Goal: Information Seeking & Learning: Understand process/instructions

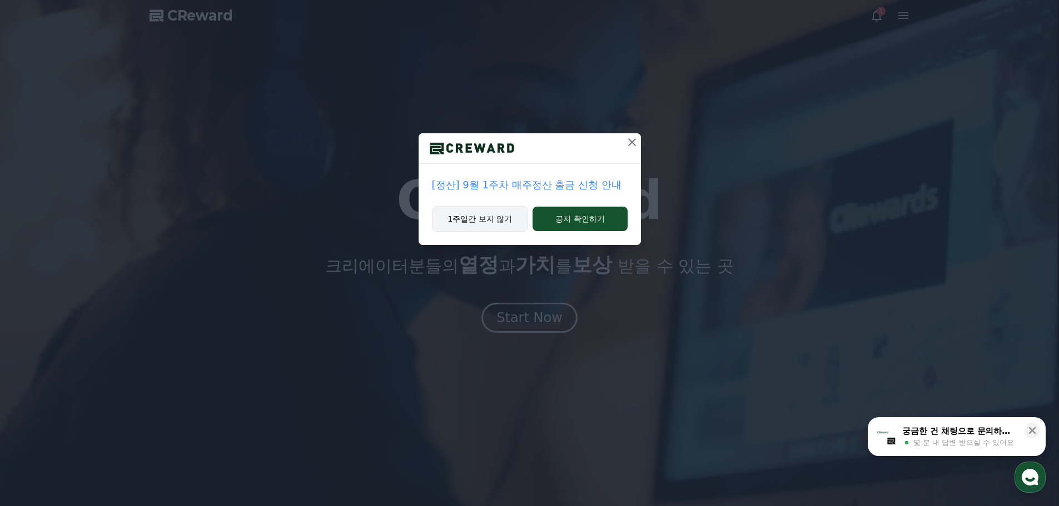
click at [486, 206] on button "1주일간 보지 않기" at bounding box center [480, 219] width 97 height 26
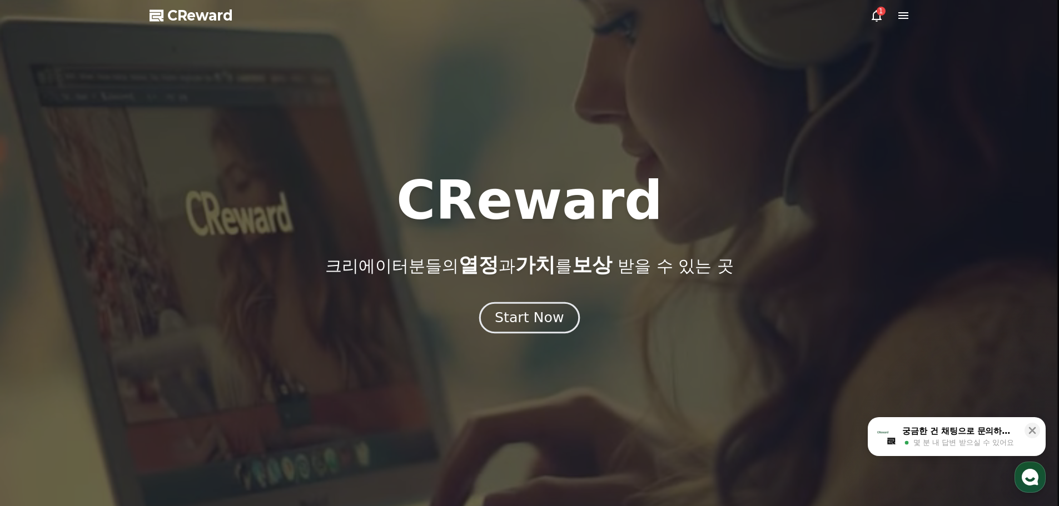
click at [514, 313] on button "Start Now" at bounding box center [529, 318] width 101 height 32
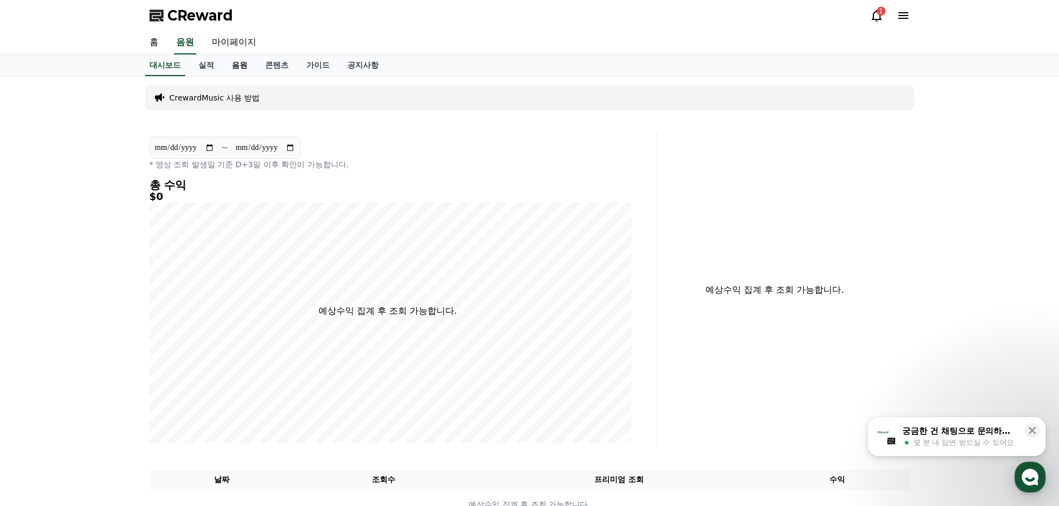
click at [223, 55] on link "음원" at bounding box center [239, 65] width 33 height 21
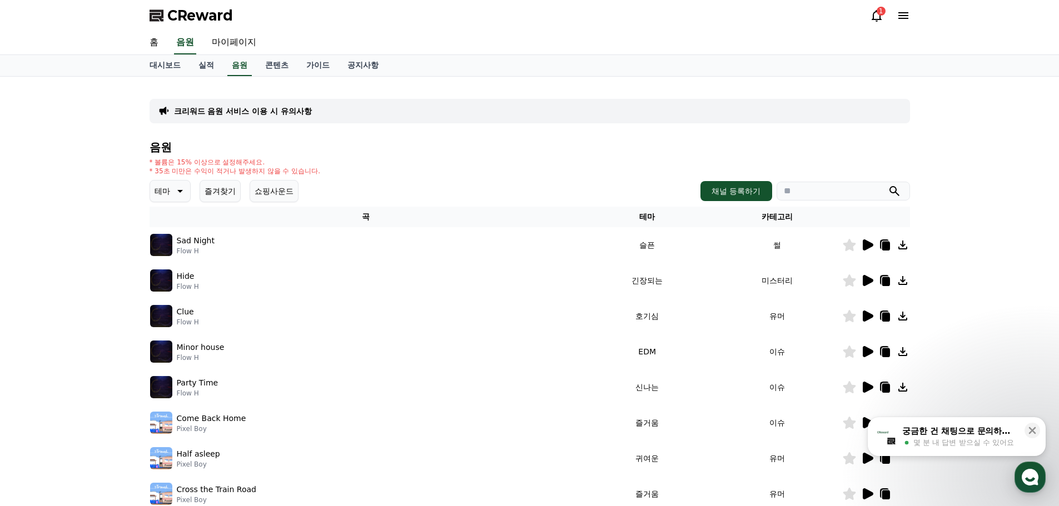
click at [871, 240] on icon at bounding box center [868, 245] width 11 height 11
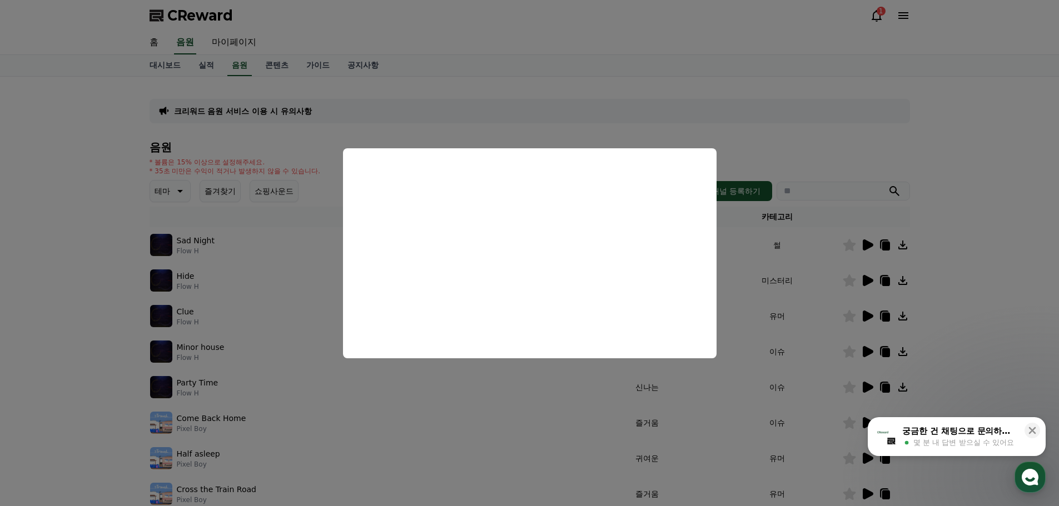
click at [615, 117] on button "close modal" at bounding box center [529, 253] width 1059 height 506
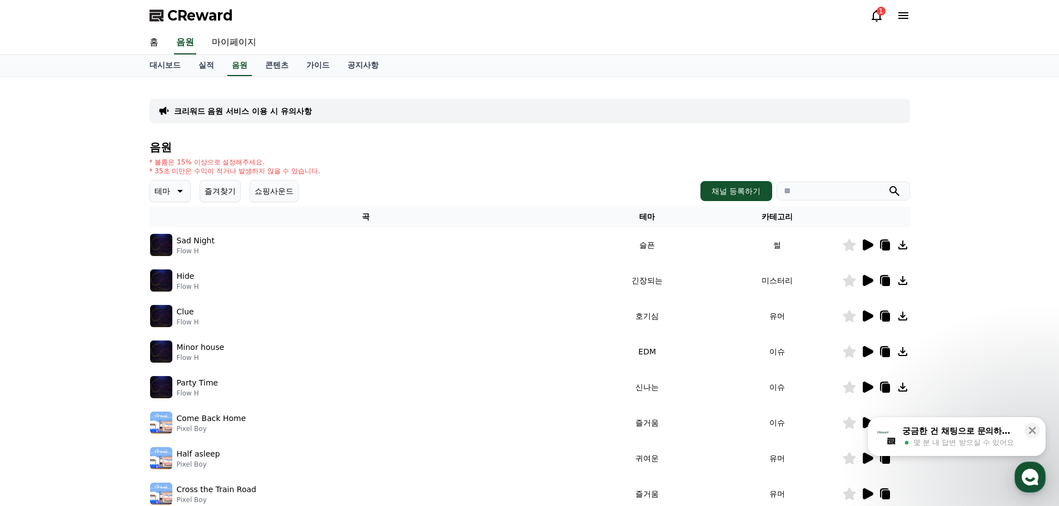
scroll to position [106, 0]
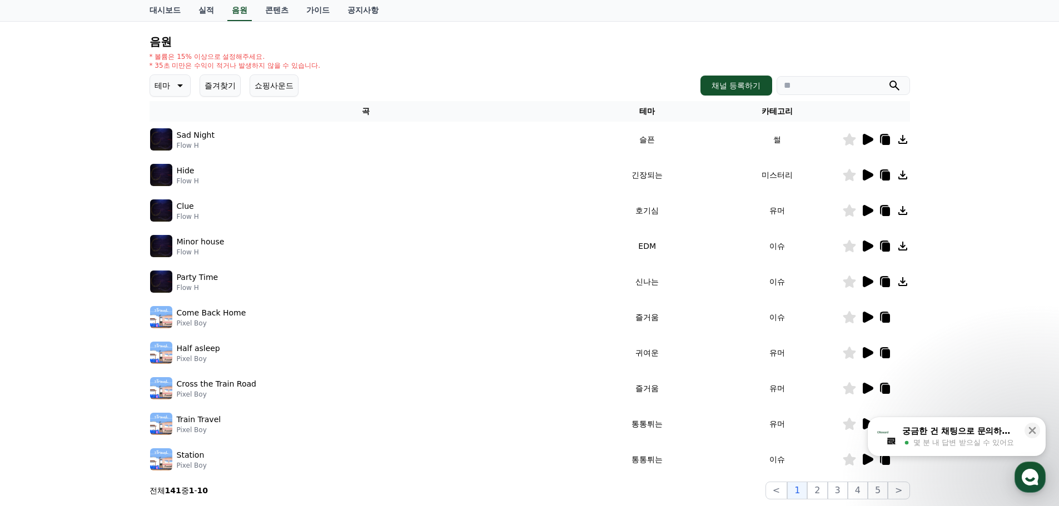
drag, startPoint x: 602, startPoint y: 374, endPoint x: 606, endPoint y: 400, distance: 25.9
click at [886, 482] on button "5" at bounding box center [878, 491] width 20 height 18
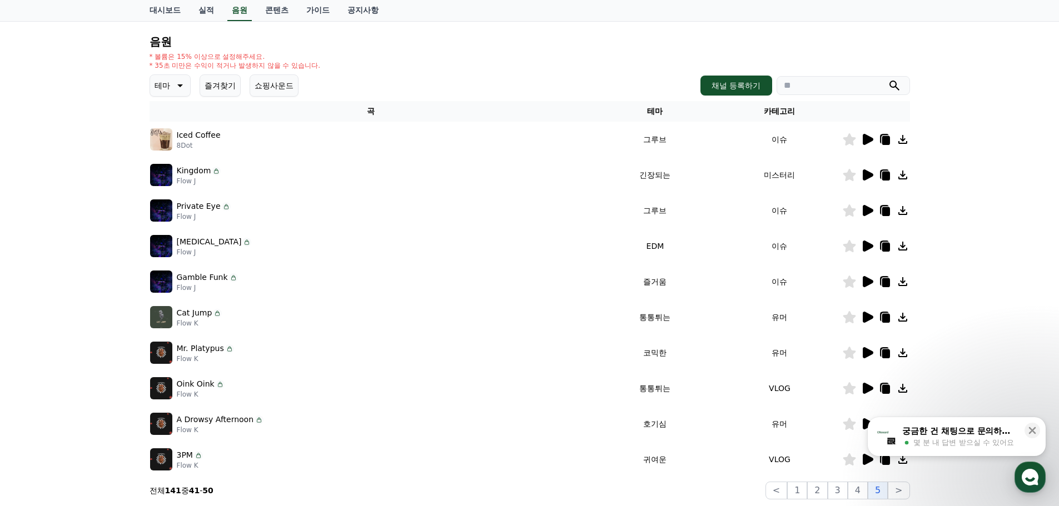
click at [872, 276] on icon at bounding box center [868, 281] width 11 height 11
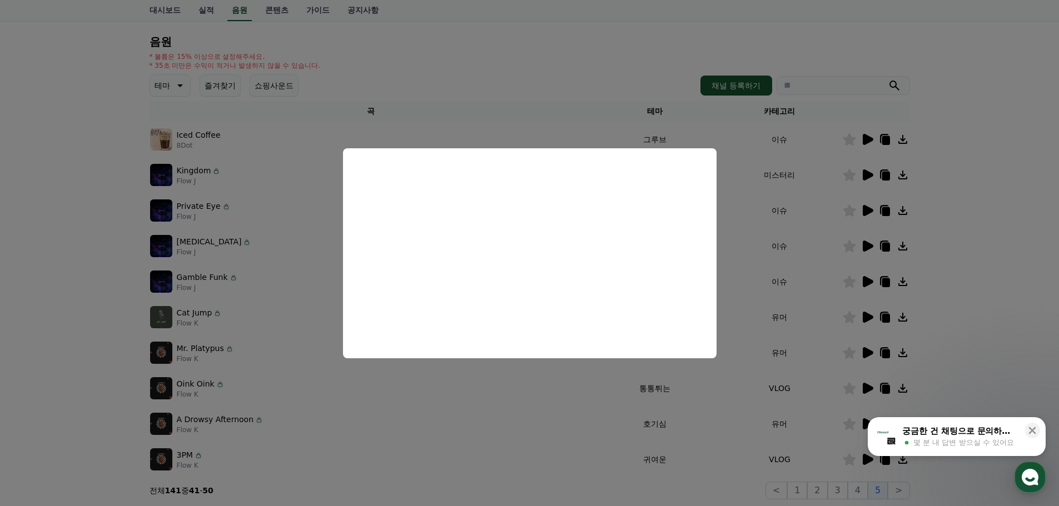
click at [747, 295] on button "close modal" at bounding box center [529, 253] width 1059 height 506
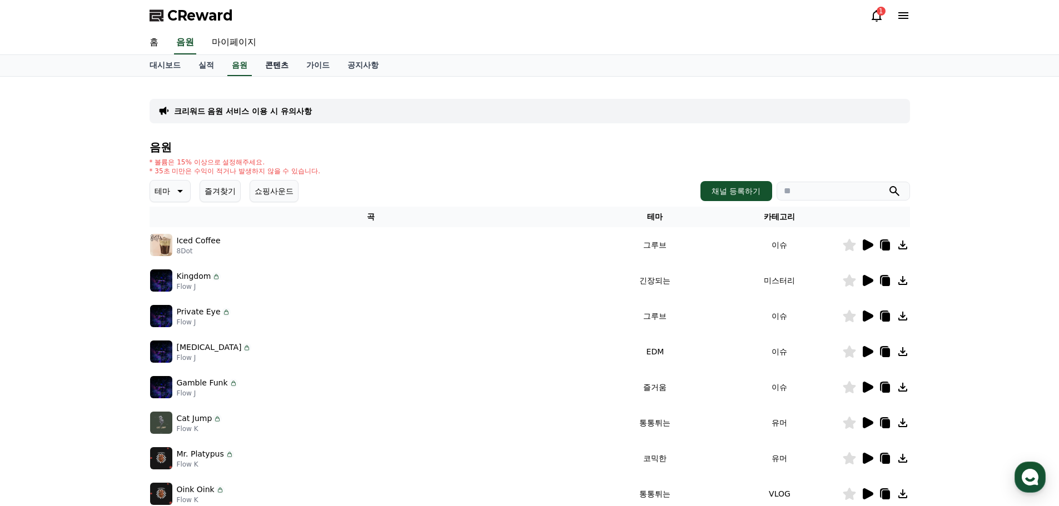
click at [256, 55] on link "콘텐츠" at bounding box center [276, 65] width 41 height 21
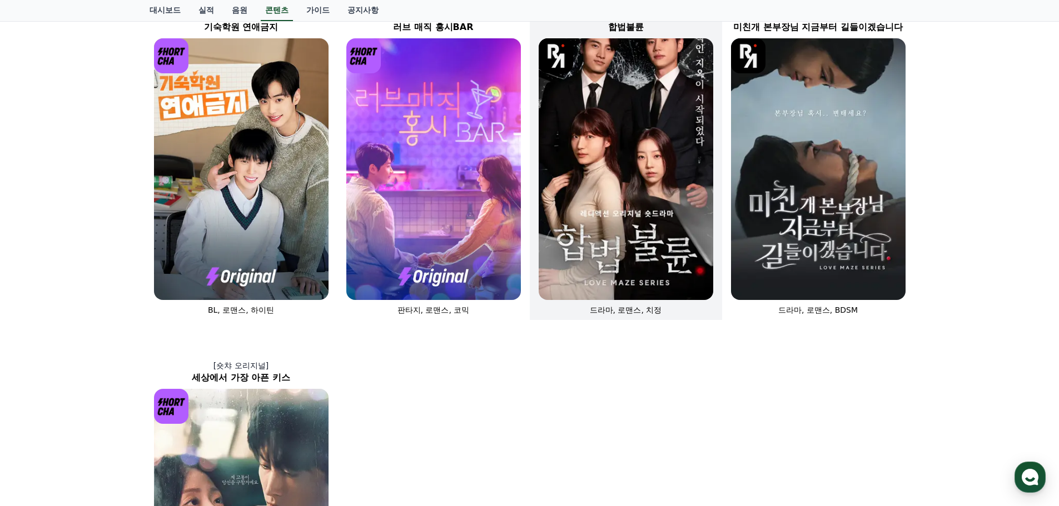
scroll to position [500, 0]
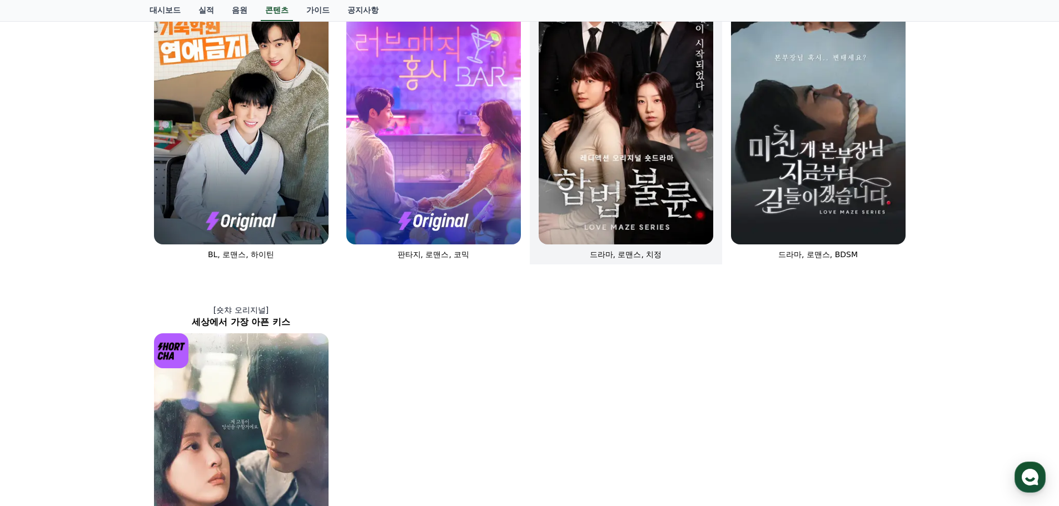
click at [622, 131] on img at bounding box center [626, 114] width 175 height 262
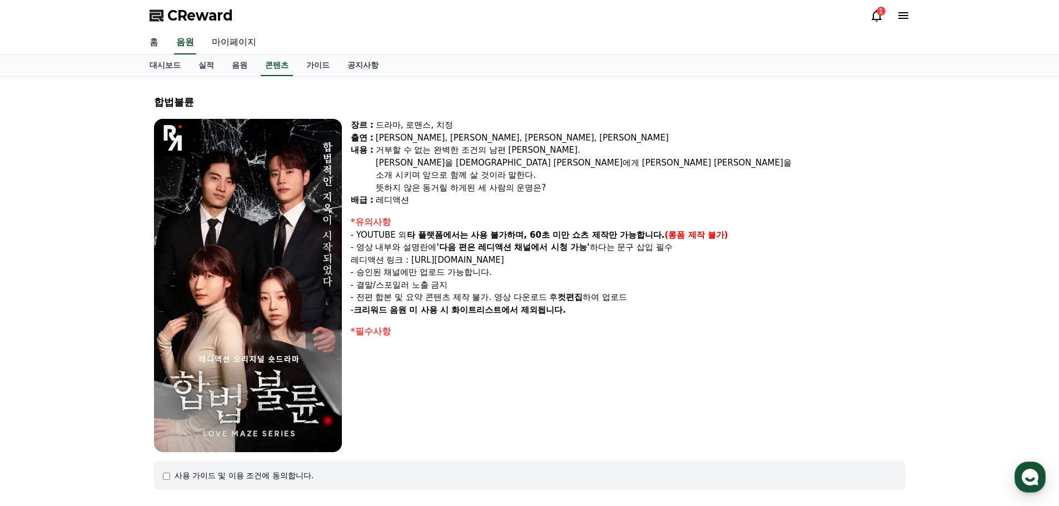
scroll to position [57, 0]
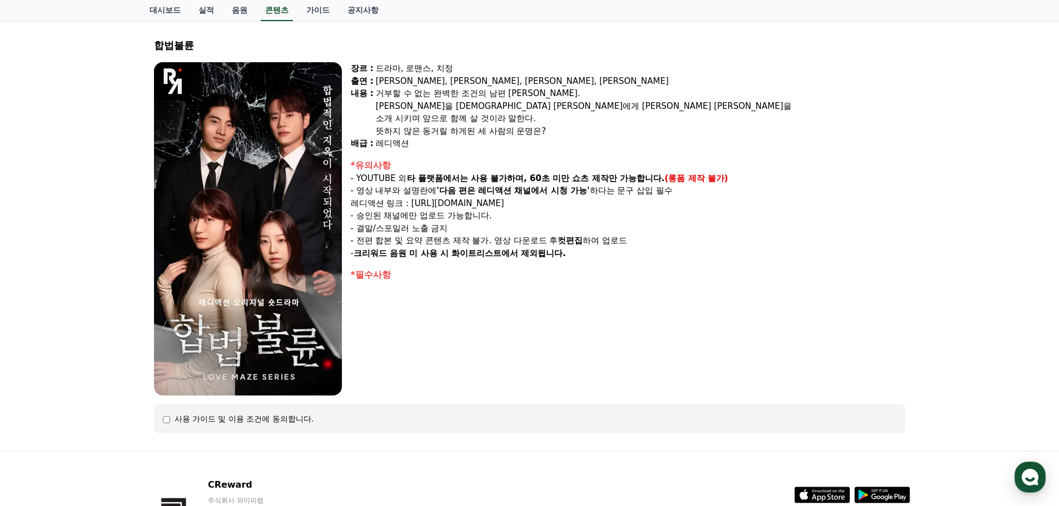
click at [225, 414] on div "사용 가이드 및 이용 조건에 동의합니다." at bounding box center [245, 419] width 140 height 11
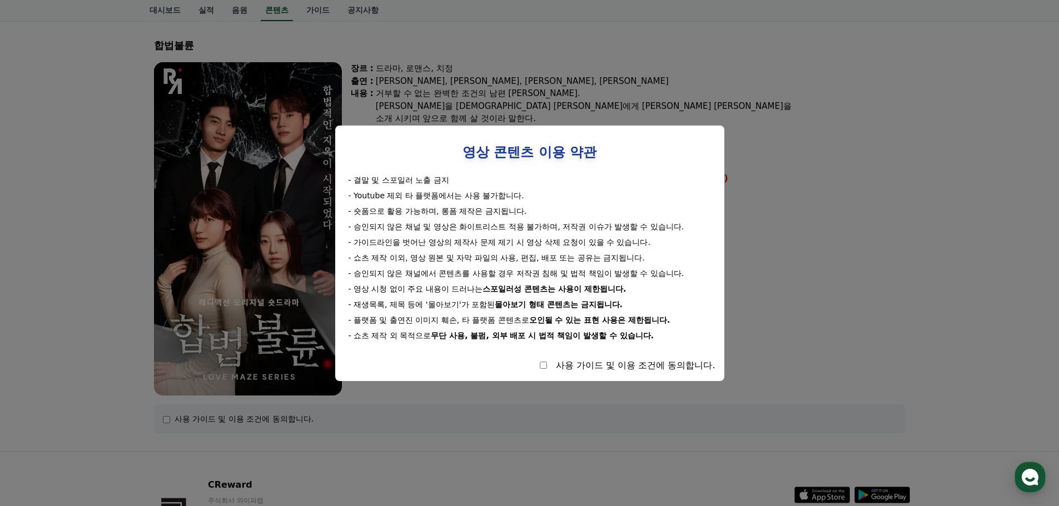
click at [545, 359] on div "사용 가이드 및 이용 조건에 동의합니다." at bounding box center [529, 365] width 371 height 13
click at [554, 359] on div "사용 가이드 및 이용 조건에 동의합니다." at bounding box center [529, 365] width 371 height 13
select select
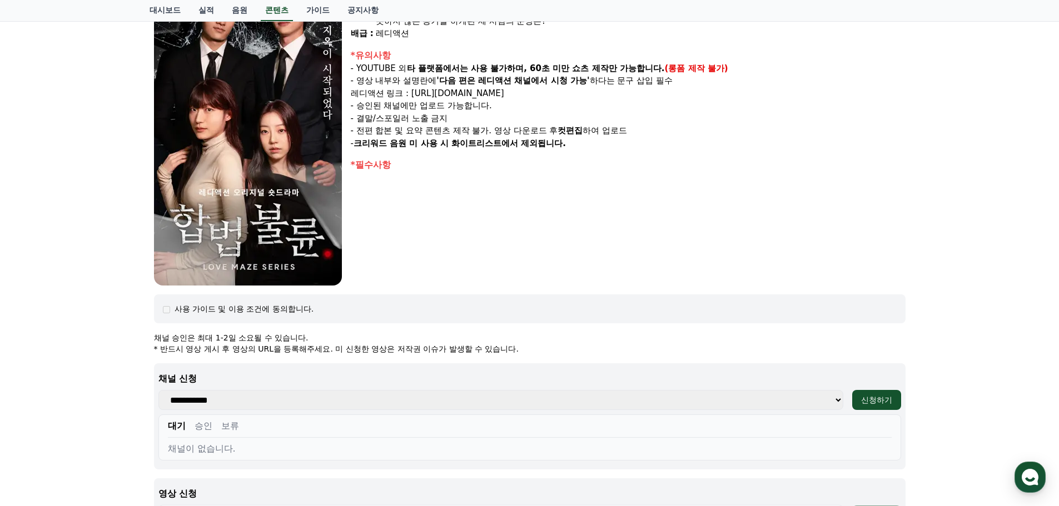
scroll to position [0, 0]
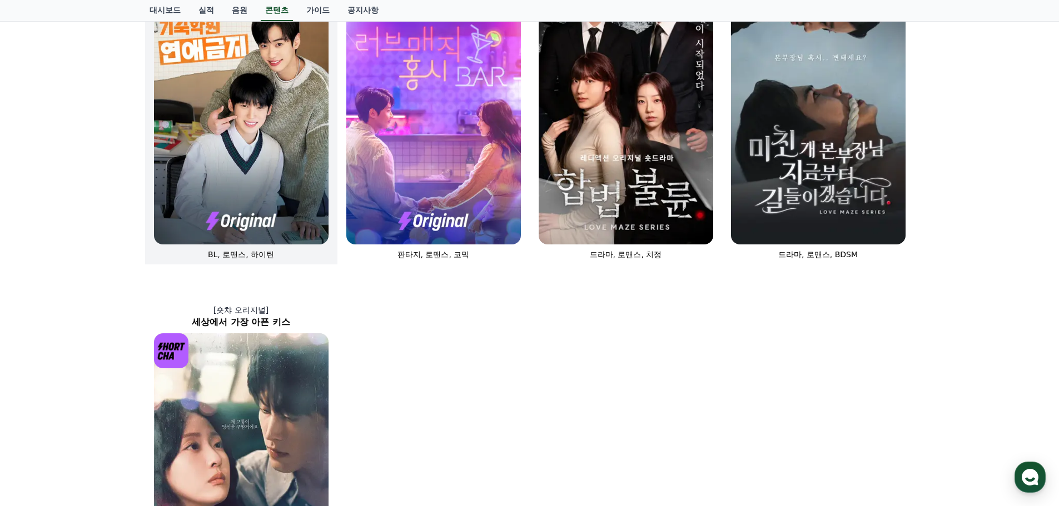
scroll to position [334, 0]
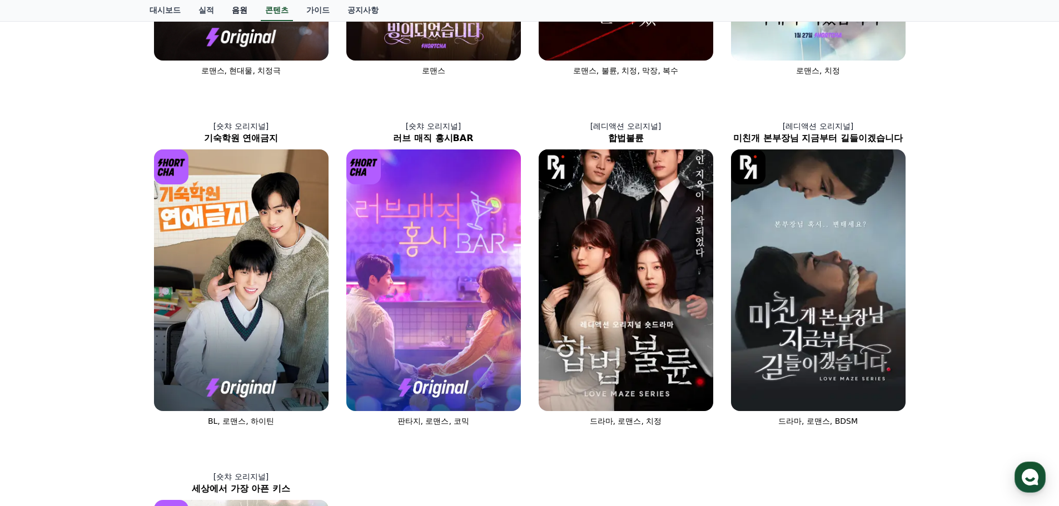
click at [223, 9] on link "음원" at bounding box center [239, 10] width 33 height 21
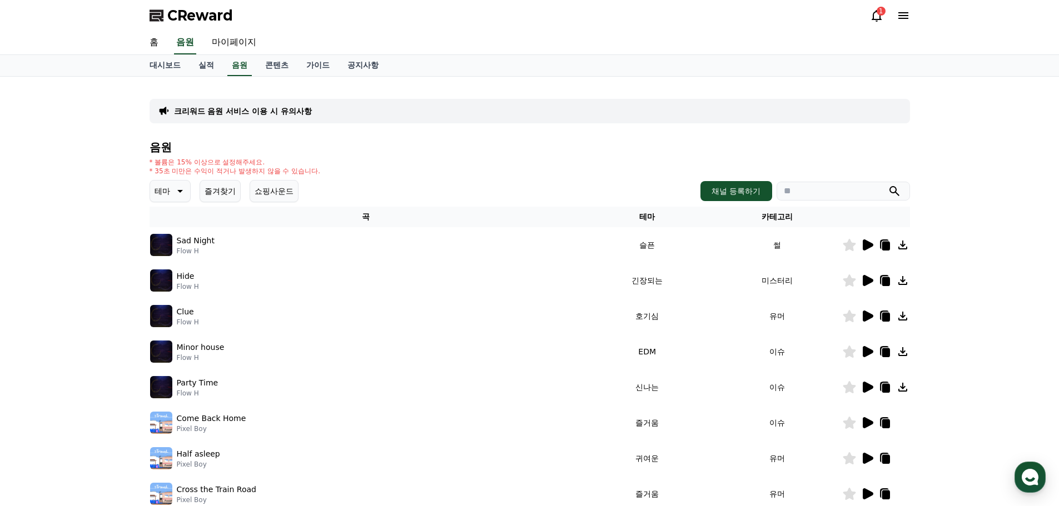
click at [869, 382] on icon at bounding box center [868, 387] width 11 height 11
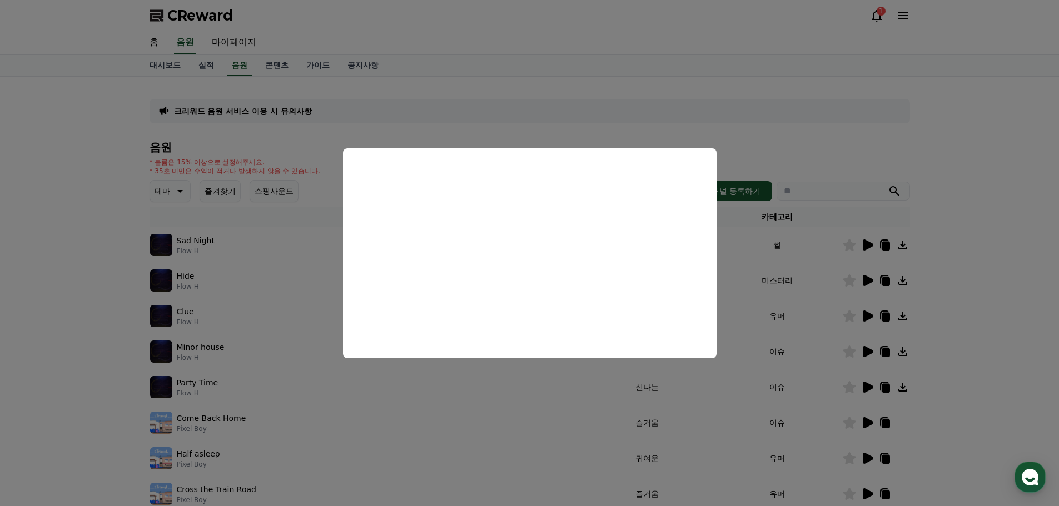
click at [105, 252] on button "close modal" at bounding box center [529, 253] width 1059 height 506
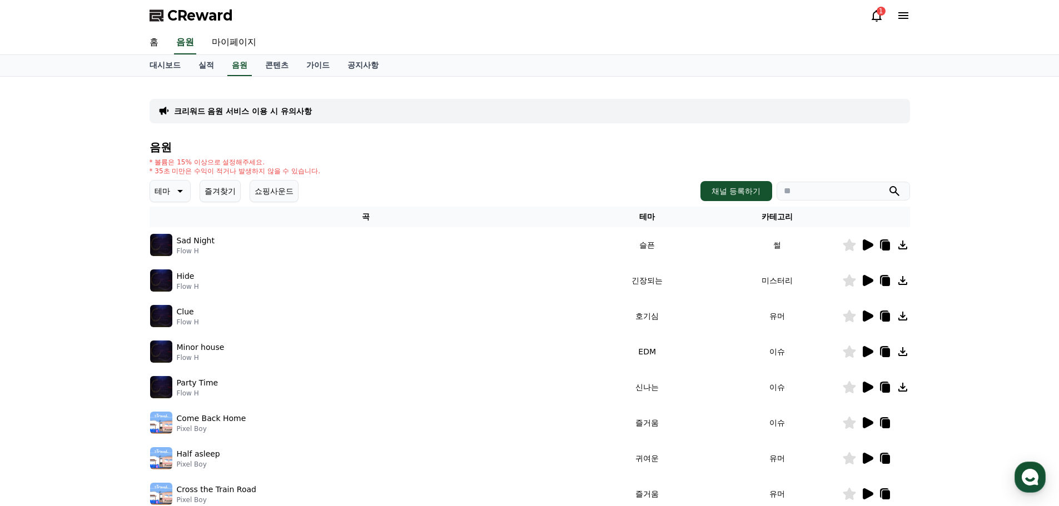
click at [865, 274] on icon at bounding box center [867, 280] width 13 height 13
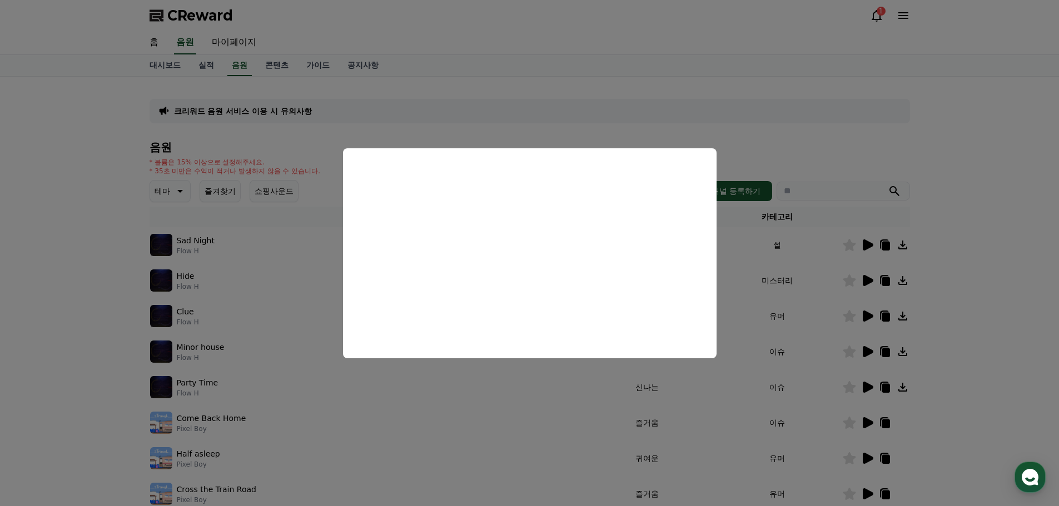
click at [133, 323] on button "close modal" at bounding box center [529, 253] width 1059 height 506
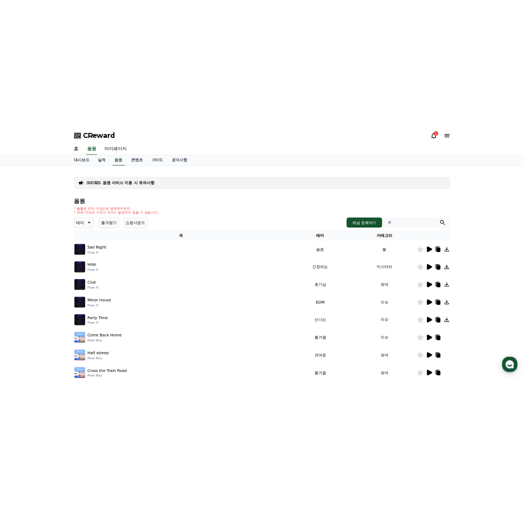
scroll to position [56, 0]
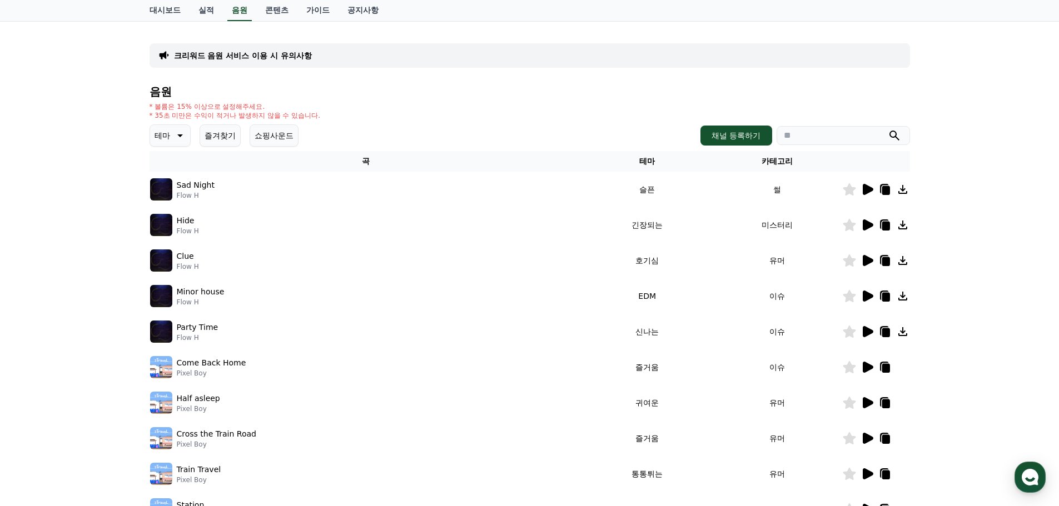
click at [868, 255] on icon at bounding box center [868, 260] width 11 height 11
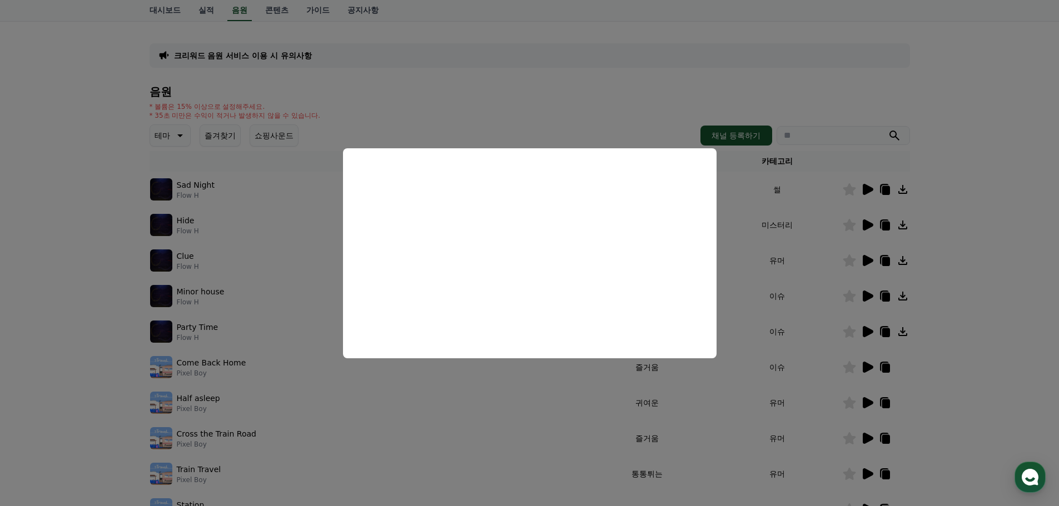
click at [106, 334] on button "close modal" at bounding box center [529, 253] width 1059 height 506
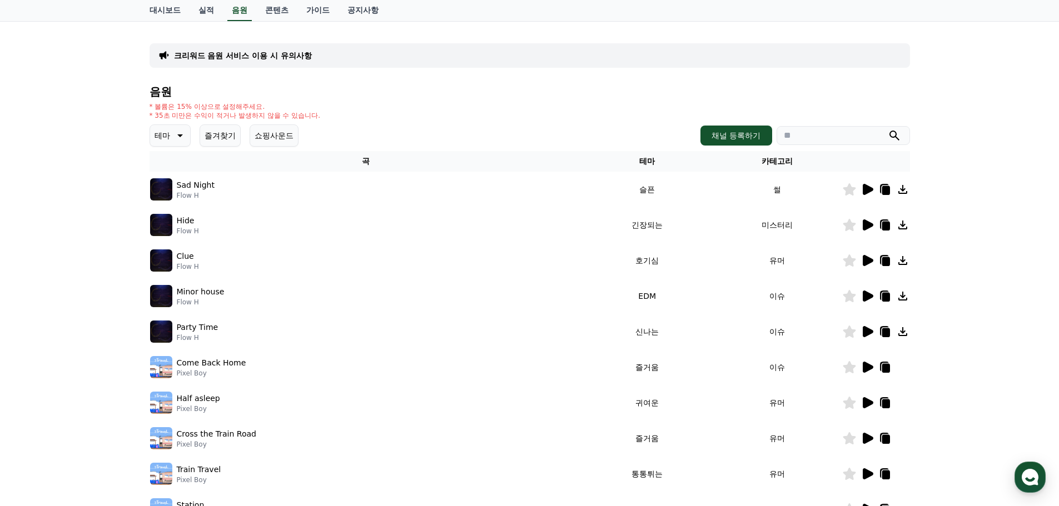
click at [872, 254] on icon at bounding box center [867, 260] width 13 height 13
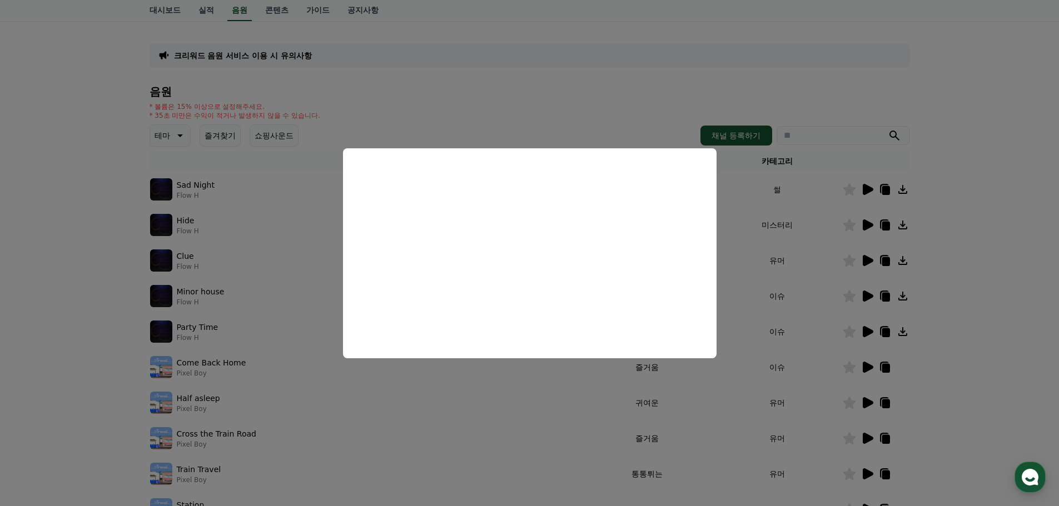
click at [771, 441] on button "close modal" at bounding box center [529, 253] width 1059 height 506
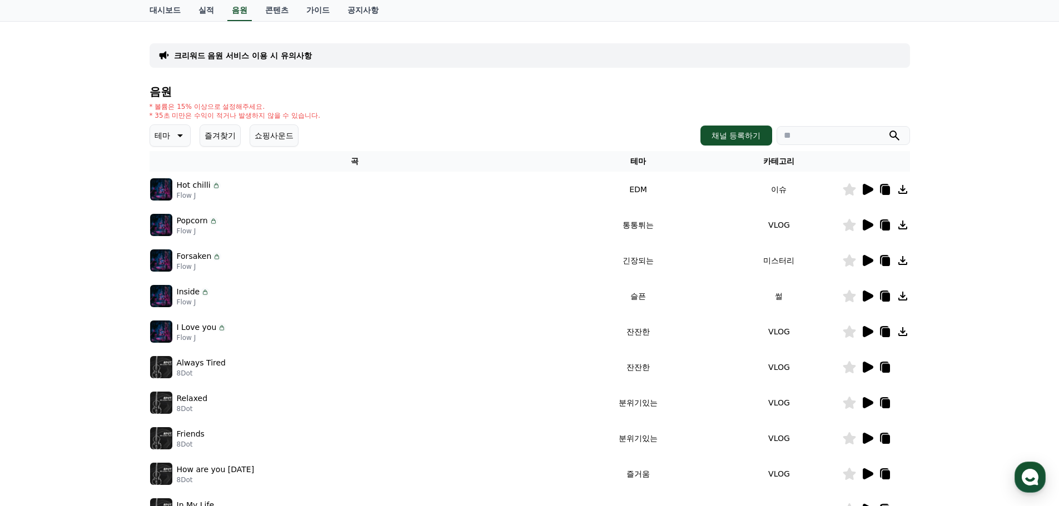
click at [871, 220] on icon at bounding box center [868, 225] width 11 height 11
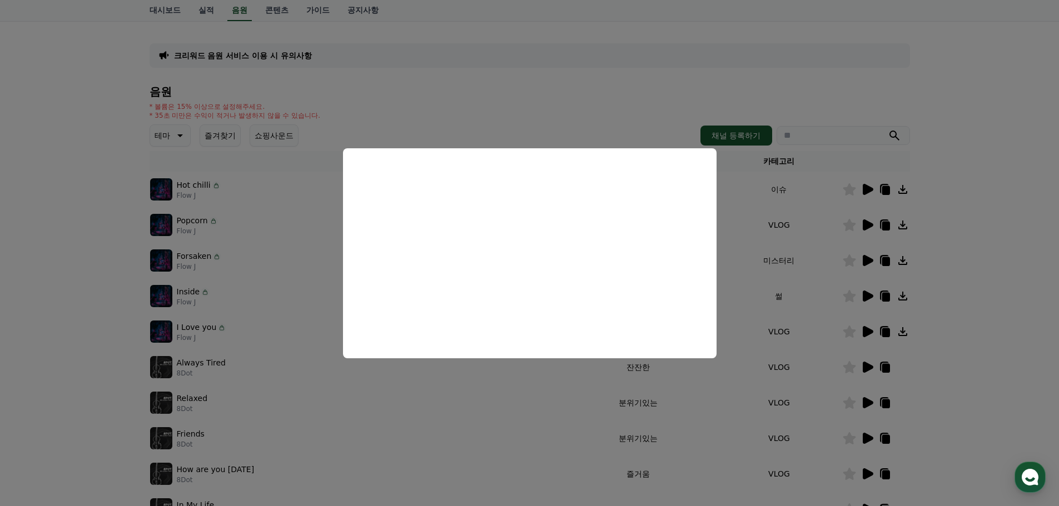
click at [200, 326] on button "close modal" at bounding box center [529, 253] width 1059 height 506
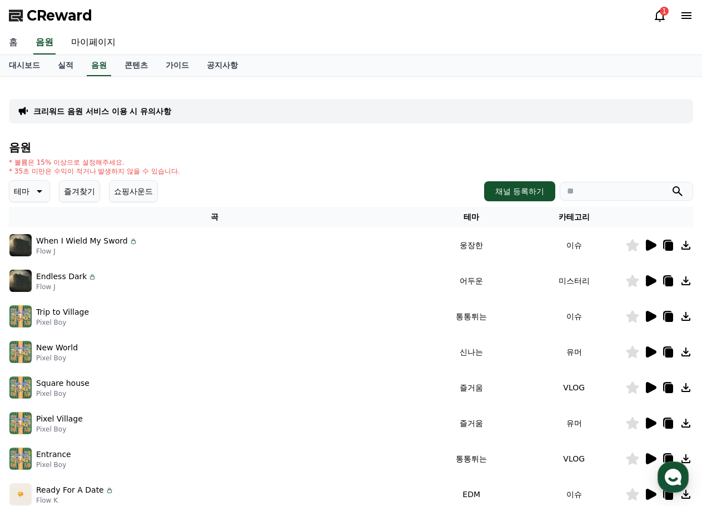
click at [17, 36] on link "홈" at bounding box center [13, 42] width 27 height 23
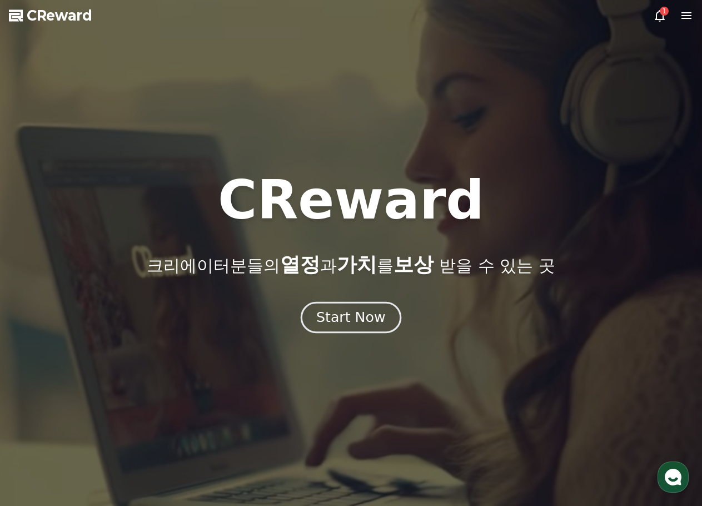
click at [340, 308] on div "Start Now" at bounding box center [350, 317] width 69 height 19
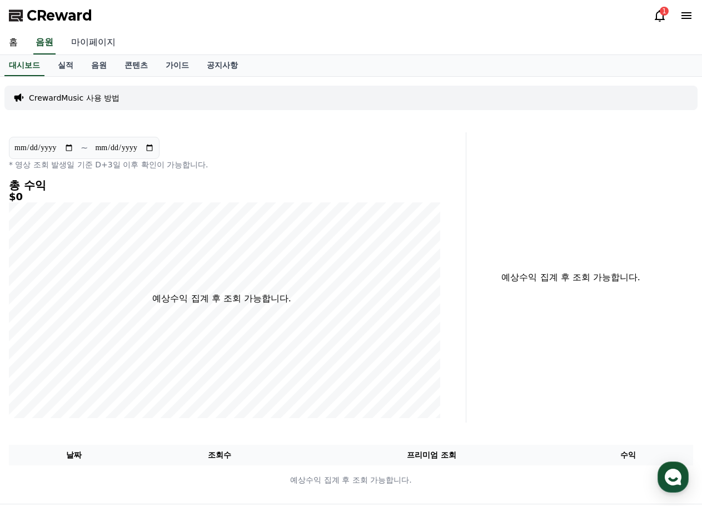
click at [71, 38] on link "마이페이지" at bounding box center [93, 42] width 62 height 23
select select "**********"
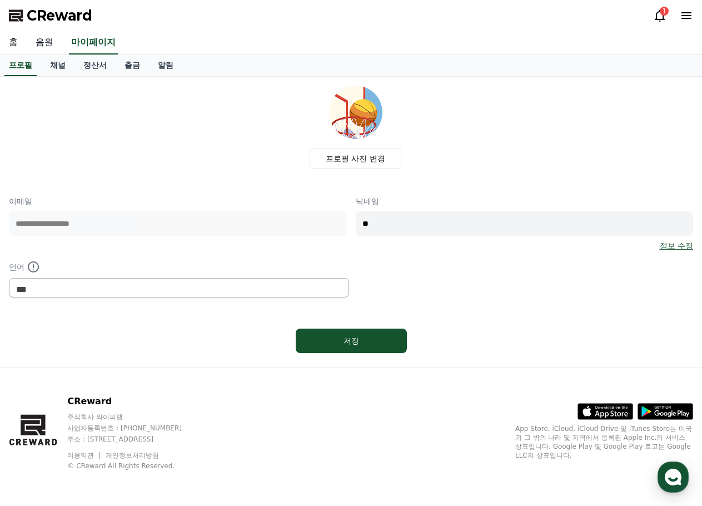
click at [44, 32] on link "음원" at bounding box center [45, 42] width 36 height 23
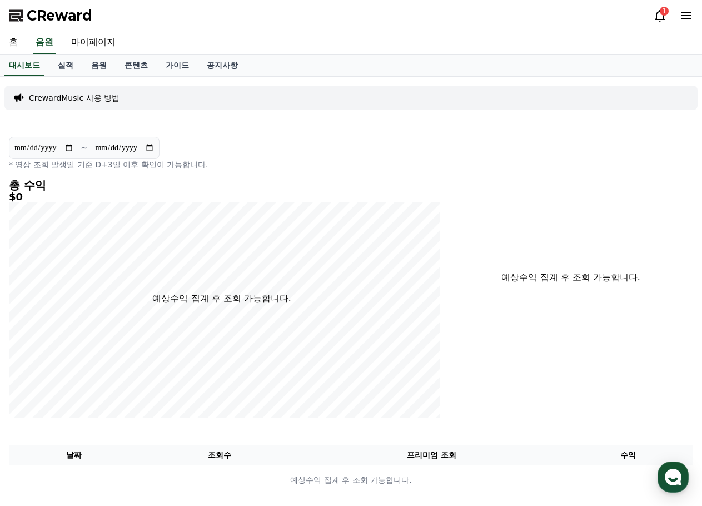
click at [66, 92] on p "CrewardMusic 사용 방법" at bounding box center [74, 97] width 91 height 11
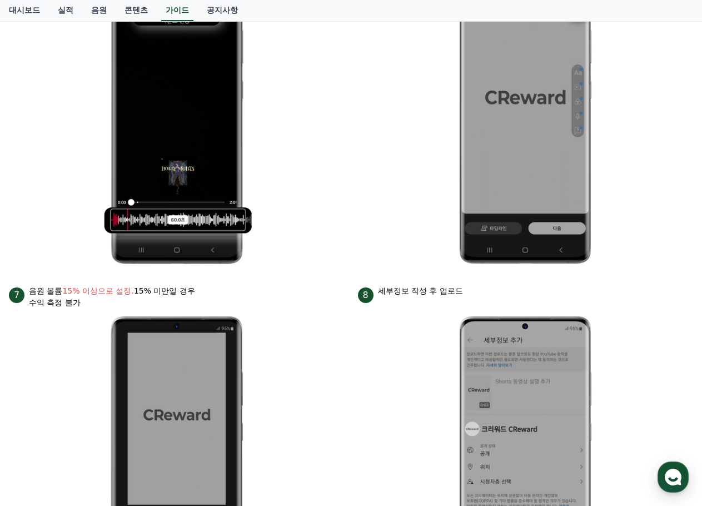
scroll to position [1056, 0]
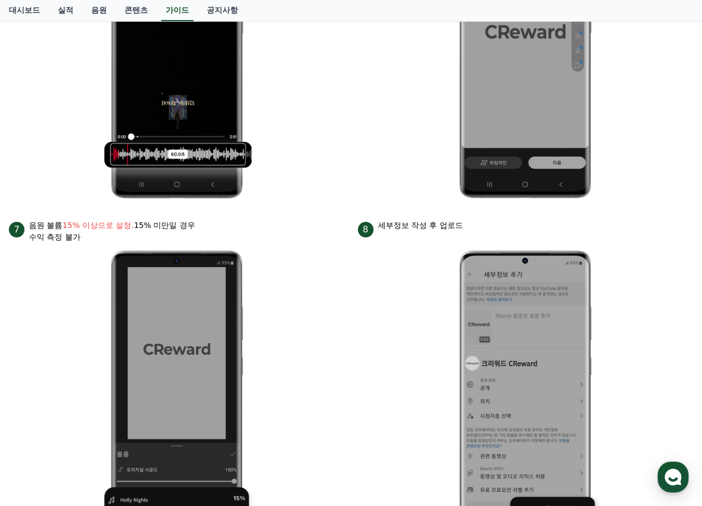
drag, startPoint x: 359, startPoint y: 240, endPoint x: 341, endPoint y: 196, distance: 47.4
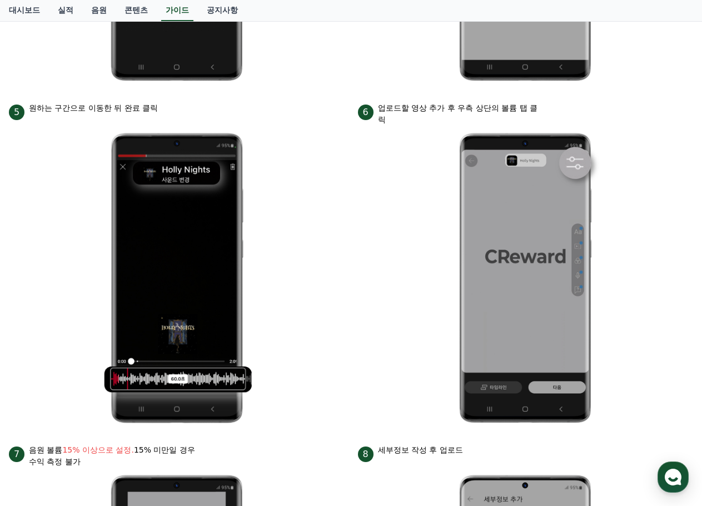
scroll to position [676, 0]
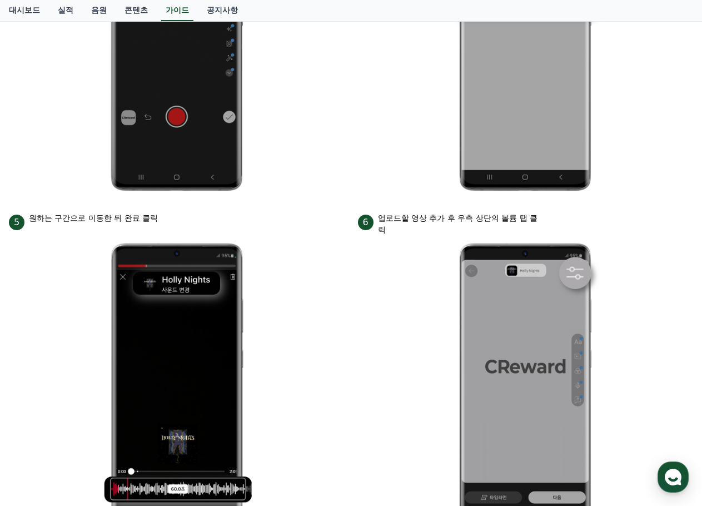
drag, startPoint x: 352, startPoint y: 203, endPoint x: 348, endPoint y: 119, distance: 84.1
drag, startPoint x: 365, startPoint y: 161, endPoint x: 515, endPoint y: 172, distance: 151.1
click at [515, 212] on div "6 업로드할 영상 추가 후 우측 상단의 볼륨 탭 클릭" at bounding box center [526, 223] width 336 height 23
click at [517, 212] on div "6 업로드할 영상 추가 후 우측 상단의 볼륨 탭 클릭" at bounding box center [526, 223] width 336 height 23
drag, startPoint x: 517, startPoint y: 172, endPoint x: 395, endPoint y: 170, distance: 122.3
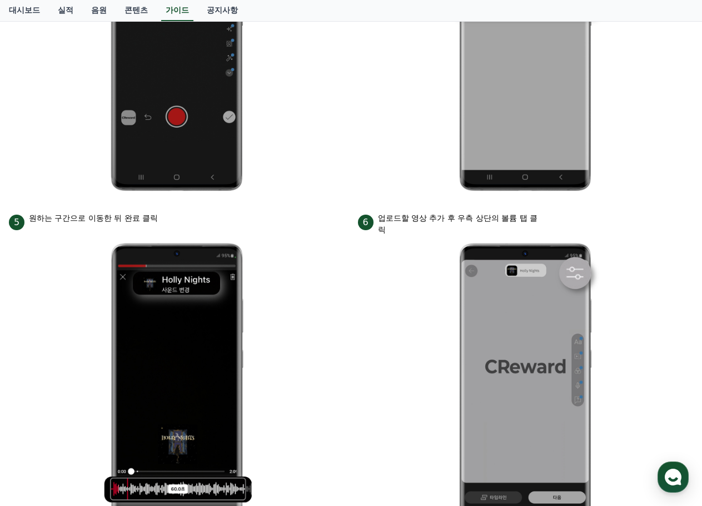
click at [395, 212] on div "6 업로드할 영상 추가 후 우측 상단의 볼륨 탭 클릭" at bounding box center [526, 223] width 336 height 23
click at [388, 212] on li "6 업로드할 영상 추가 후 우측 상단의 볼륨 탭 클릭" at bounding box center [526, 376] width 336 height 329
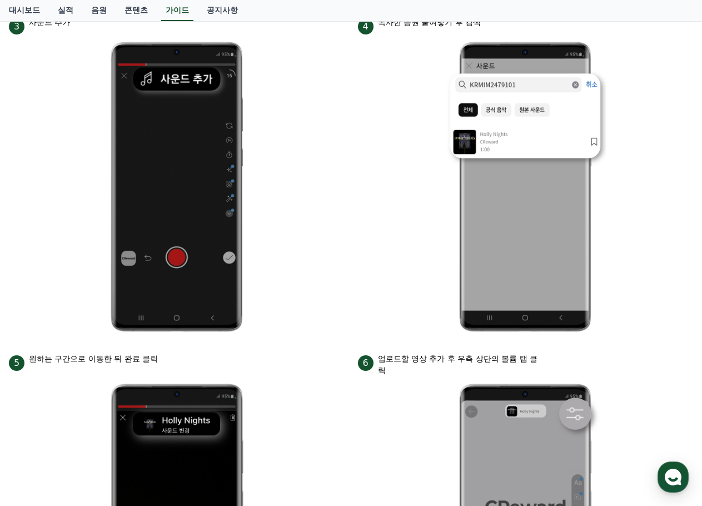
drag, startPoint x: 399, startPoint y: 251, endPoint x: 355, endPoint y: 182, distance: 82.0
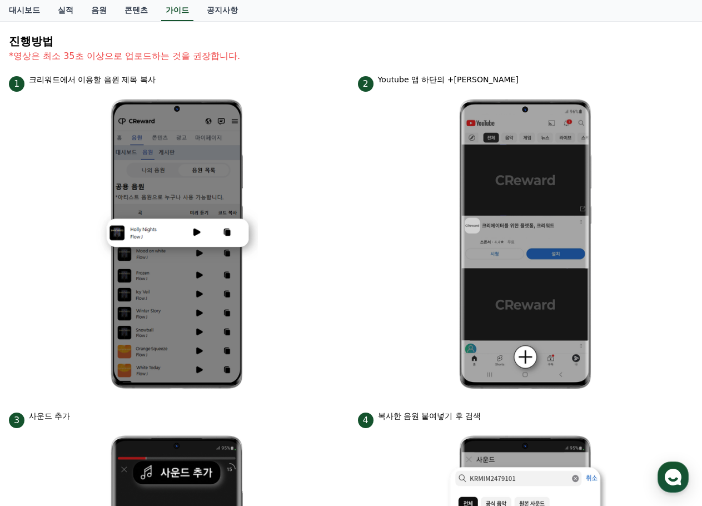
scroll to position [86, 0]
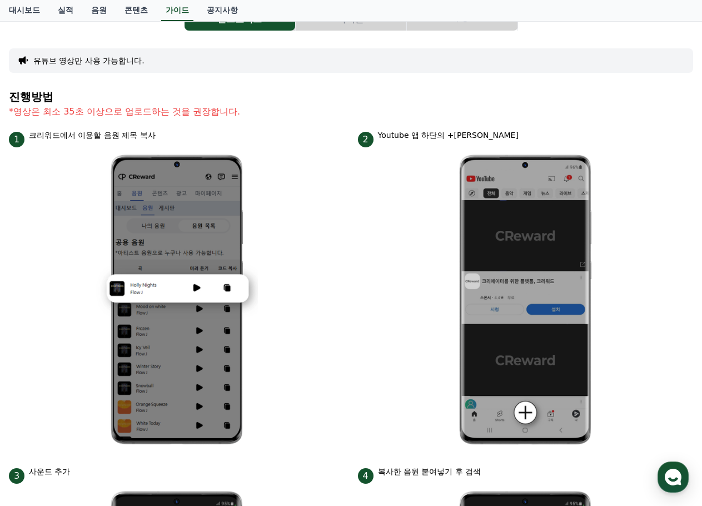
click at [291, 9] on div "대시보드 실적 음원 콘텐츠 가이드 공지사항" at bounding box center [351, 10] width 702 height 21
click at [55, 10] on link "실적" at bounding box center [65, 10] width 33 height 21
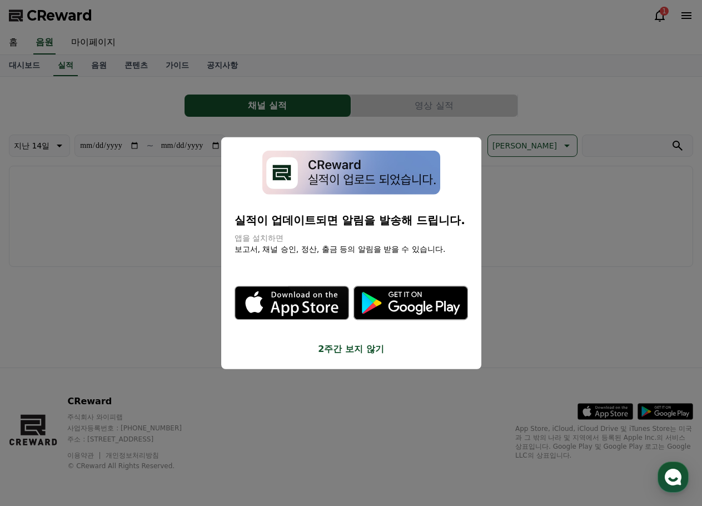
click at [362, 342] on button "2주간 보지 않기" at bounding box center [352, 348] width 234 height 13
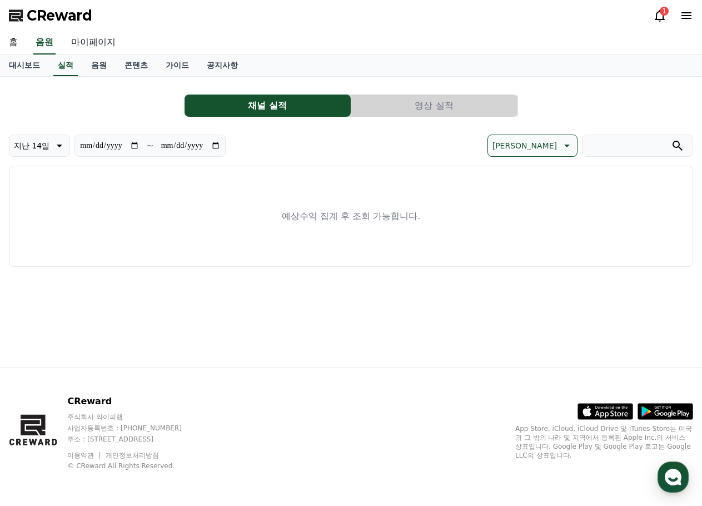
click at [78, 33] on link "마이페이지" at bounding box center [93, 42] width 62 height 23
select select "**********"
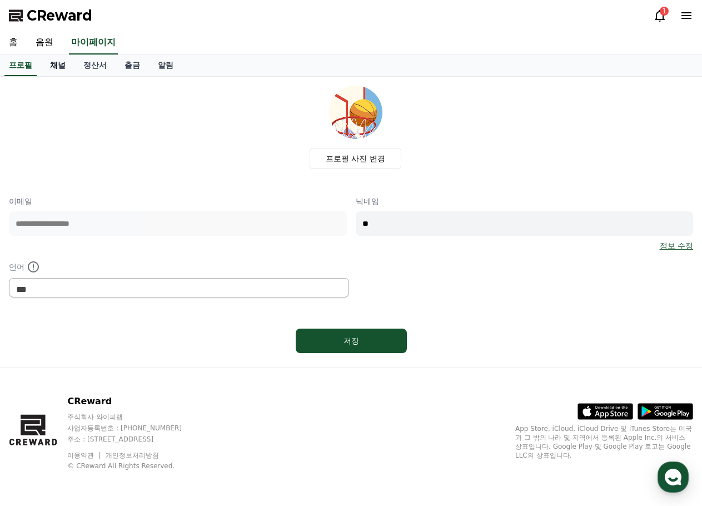
click at [52, 56] on link "채널" at bounding box center [57, 65] width 33 height 21
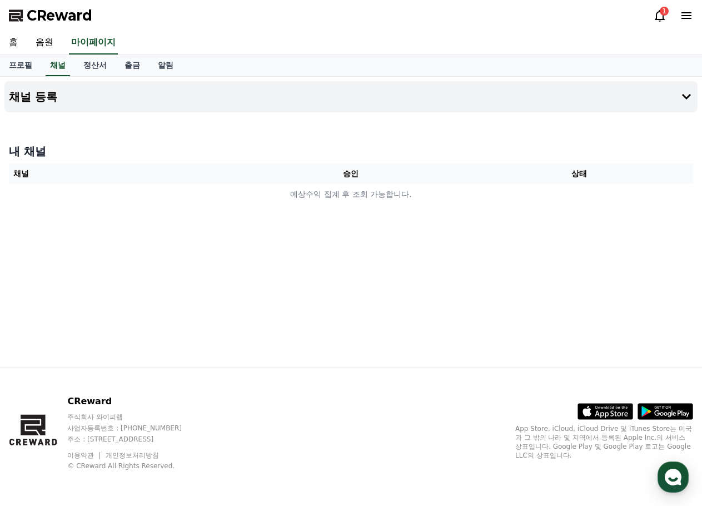
click at [514, 31] on div "홈 음원 마이페이지" at bounding box center [351, 42] width 702 height 23
